Goal: Transaction & Acquisition: Purchase product/service

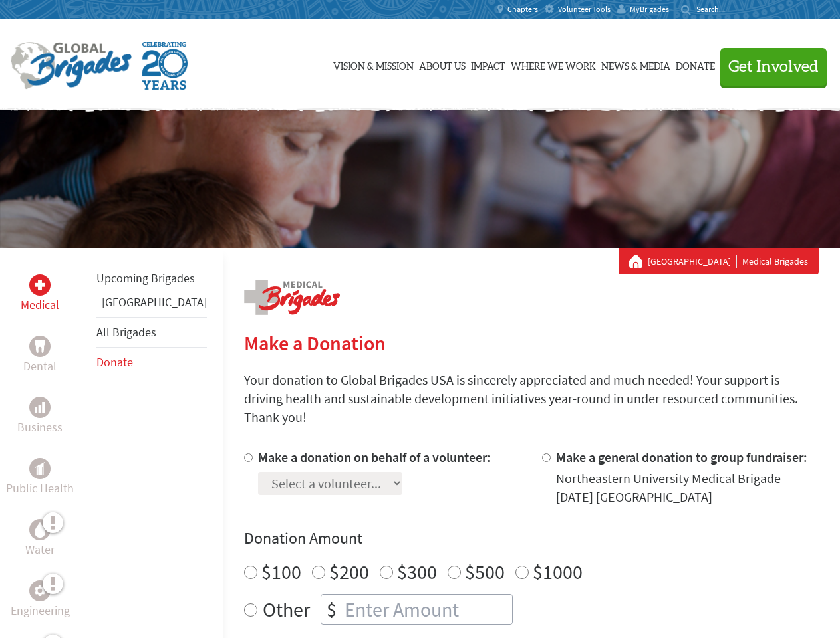
click at [734, 9] on div "Search for:" at bounding box center [707, 9] width 53 height 11
click at [767, 66] on span "Get Involved" at bounding box center [773, 67] width 90 height 16
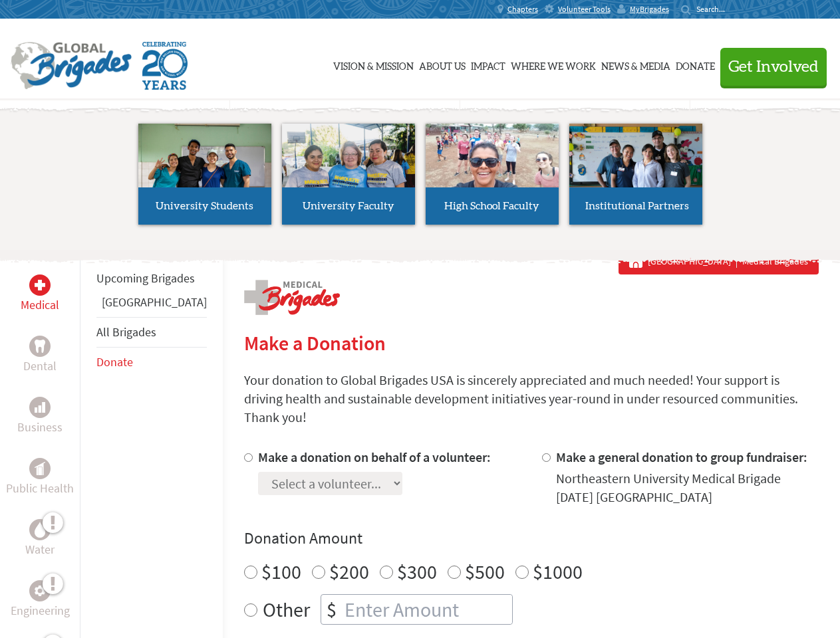
click at [88, 443] on div "Upcoming Brigades Panama All Brigades Donate" at bounding box center [151, 567] width 143 height 638
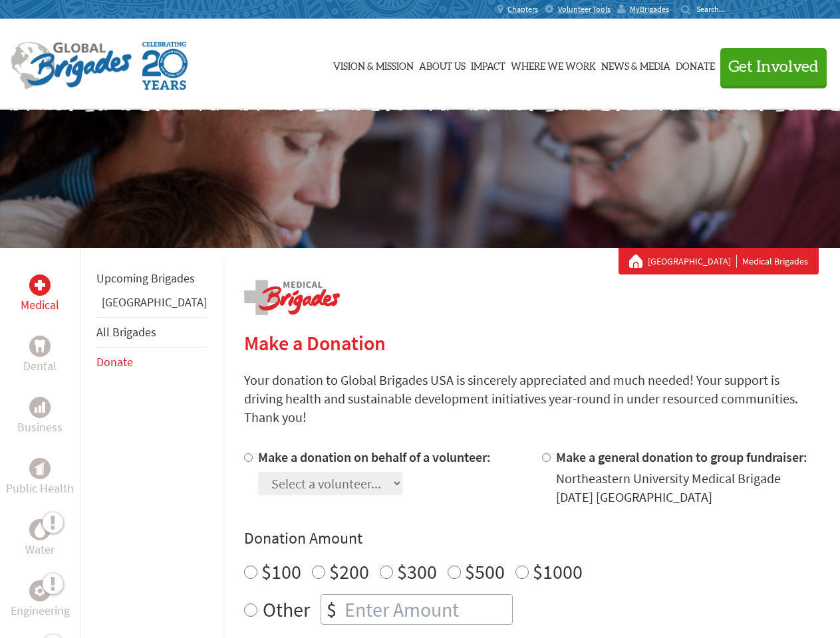
click at [508, 534] on div "Donation Amount $100 $200 $300 $500 $1000 Other $" at bounding box center [531, 576] width 574 height 97
click at [244, 453] on input "Make a donation on behalf of a volunteer:" at bounding box center [248, 457] width 9 height 9
radio input "true"
click at [542, 453] on input "Make a general donation to group fundraiser:" at bounding box center [546, 457] width 9 height 9
radio input "true"
